Goal: Information Seeking & Learning: Learn about a topic

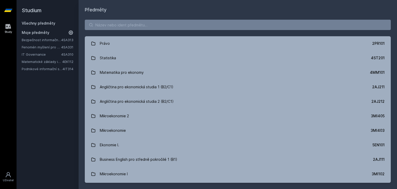
click at [38, 61] on link "Matematické základy informatiky" at bounding box center [42, 61] width 41 height 5
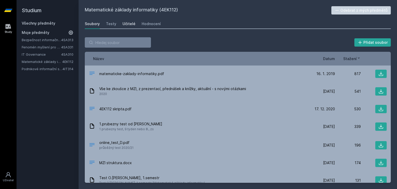
click at [128, 24] on div "Učitelé" at bounding box center [128, 23] width 13 height 5
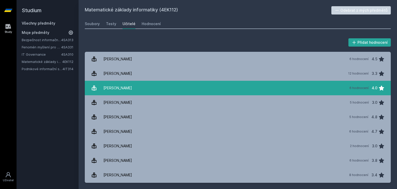
click at [105, 89] on div "[PERSON_NAME]" at bounding box center [117, 88] width 29 height 10
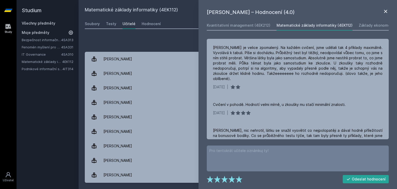
click at [387, 11] on icon at bounding box center [385, 11] width 6 height 6
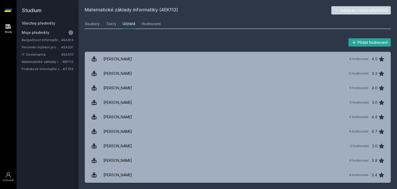
click at [27, 11] on h2 "Studium" at bounding box center [48, 10] width 52 height 21
click at [34, 25] on link "Všechny předměty" at bounding box center [39, 23] width 34 height 4
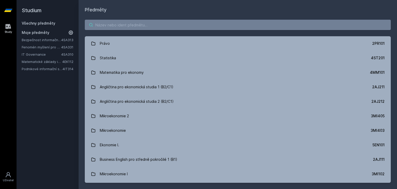
click at [103, 25] on input "search" at bounding box center [238, 25] width 306 height 10
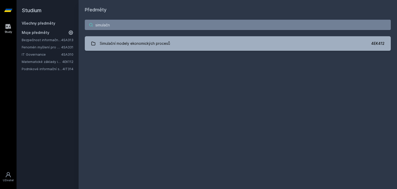
type input "simulační"
